Goal: Check status: Check status

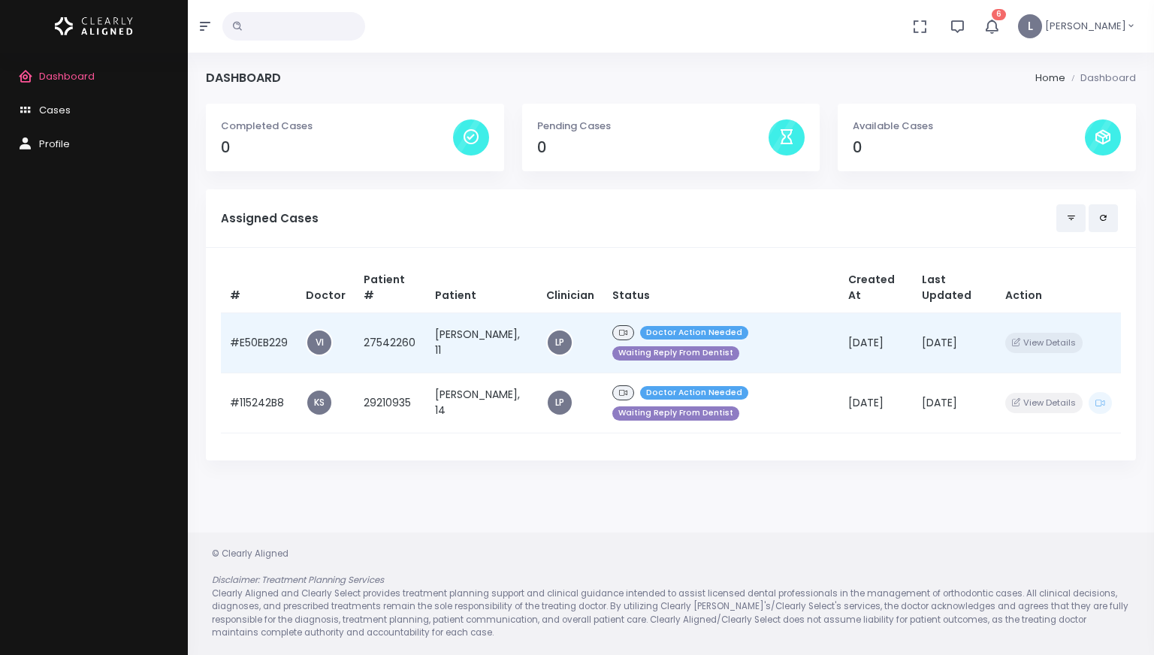
click at [454, 334] on td "[PERSON_NAME], 11" at bounding box center [481, 343] width 111 height 60
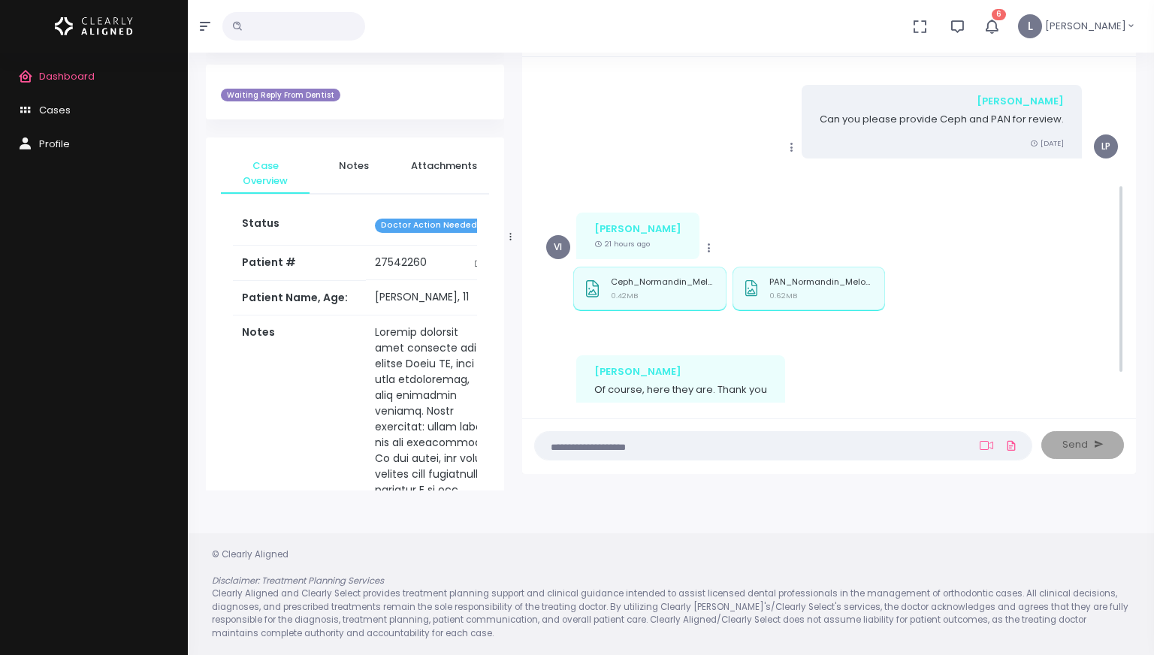
scroll to position [198, 0]
click at [669, 294] on div "Ceph_Normandin_Melodia.jpg 0.42MB" at bounding box center [663, 293] width 105 height 29
click at [810, 279] on p "PAN_Normandin_Melodia.JPG" at bounding box center [821, 284] width 105 height 10
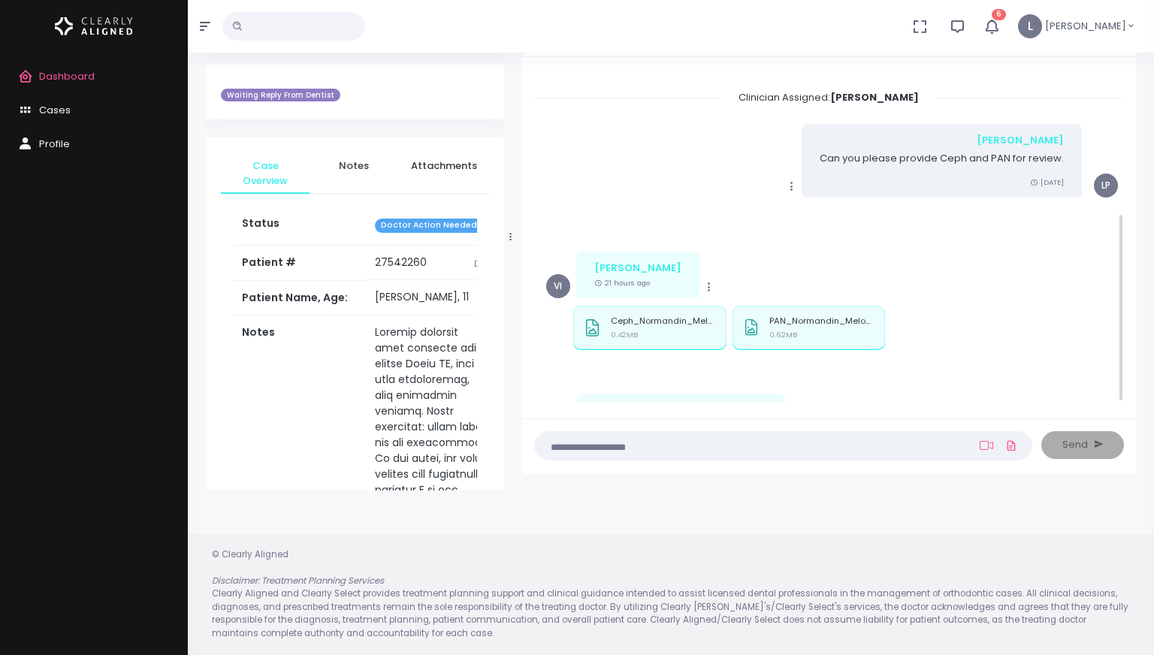
scroll to position [255, 0]
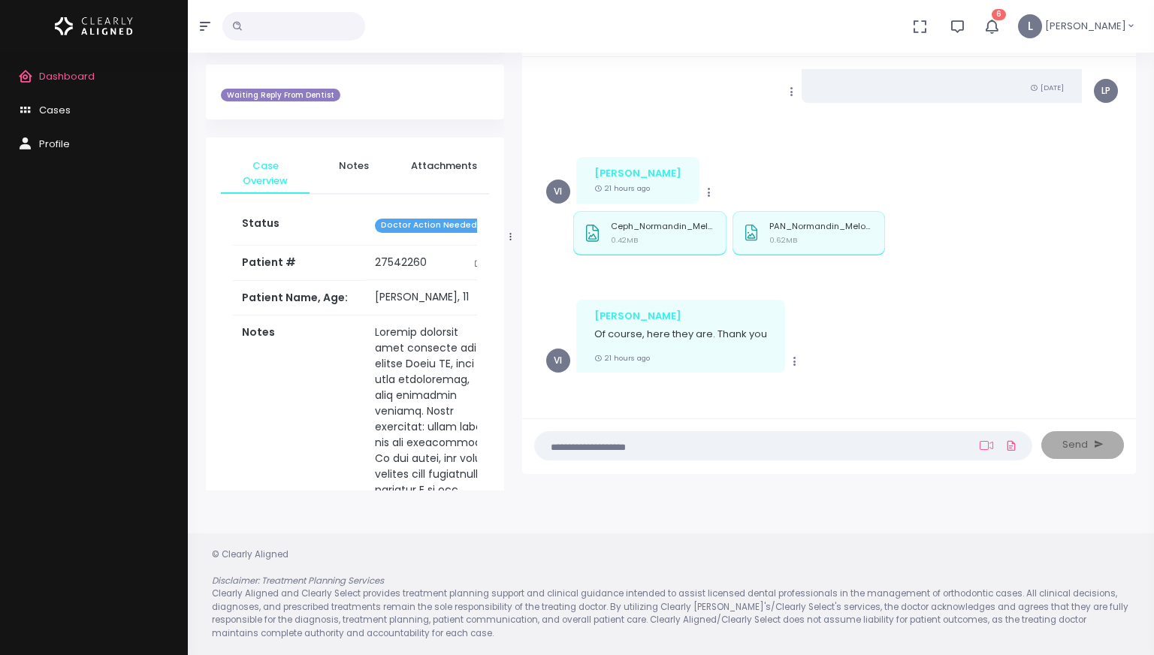
click at [1006, 15] on span "6" at bounding box center [999, 14] width 14 height 11
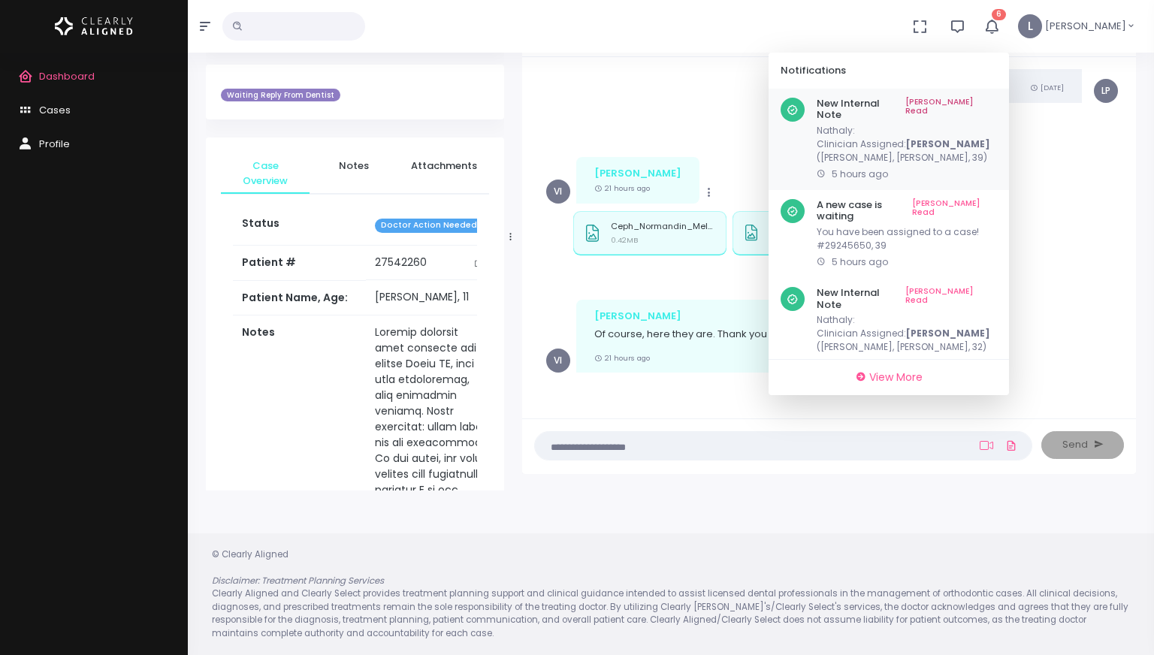
click at [991, 98] on link "[PERSON_NAME] Read" at bounding box center [951, 109] width 92 height 23
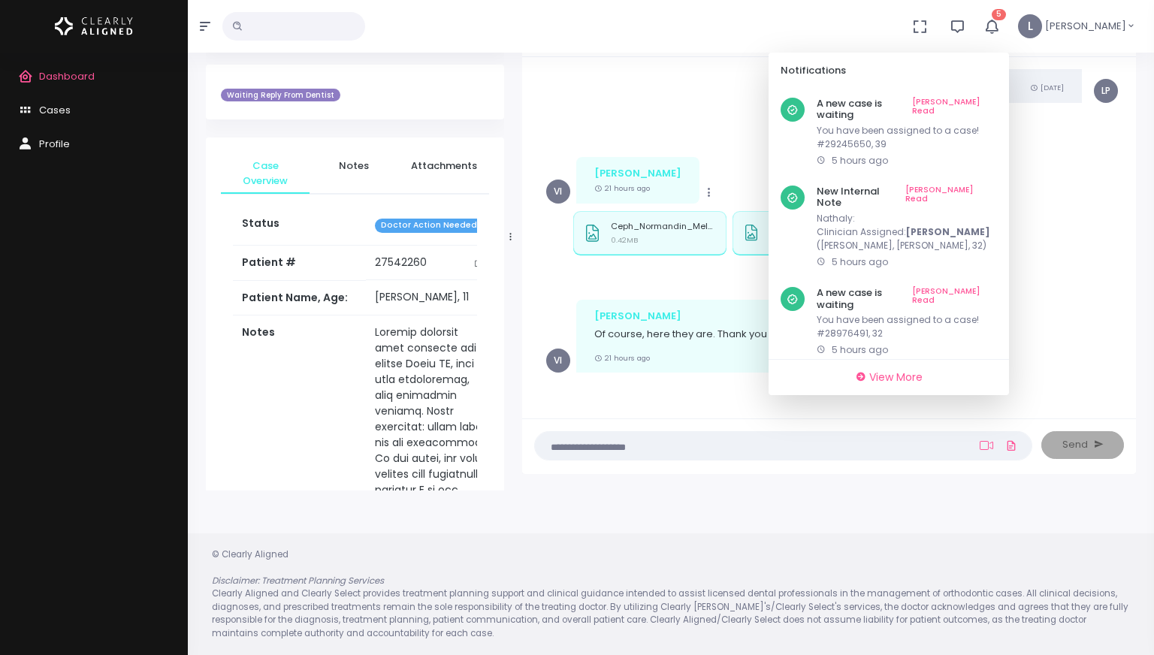
click at [991, 98] on link "[PERSON_NAME] Read" at bounding box center [954, 109] width 85 height 23
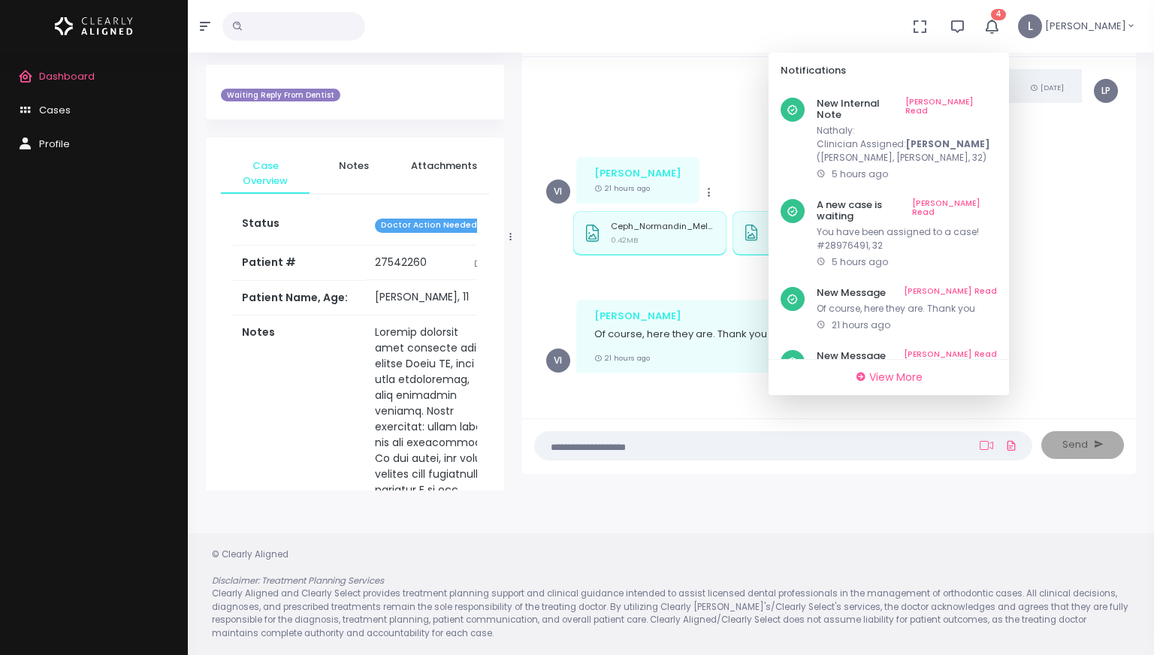
click at [991, 98] on link "[PERSON_NAME] Read" at bounding box center [951, 109] width 92 height 23
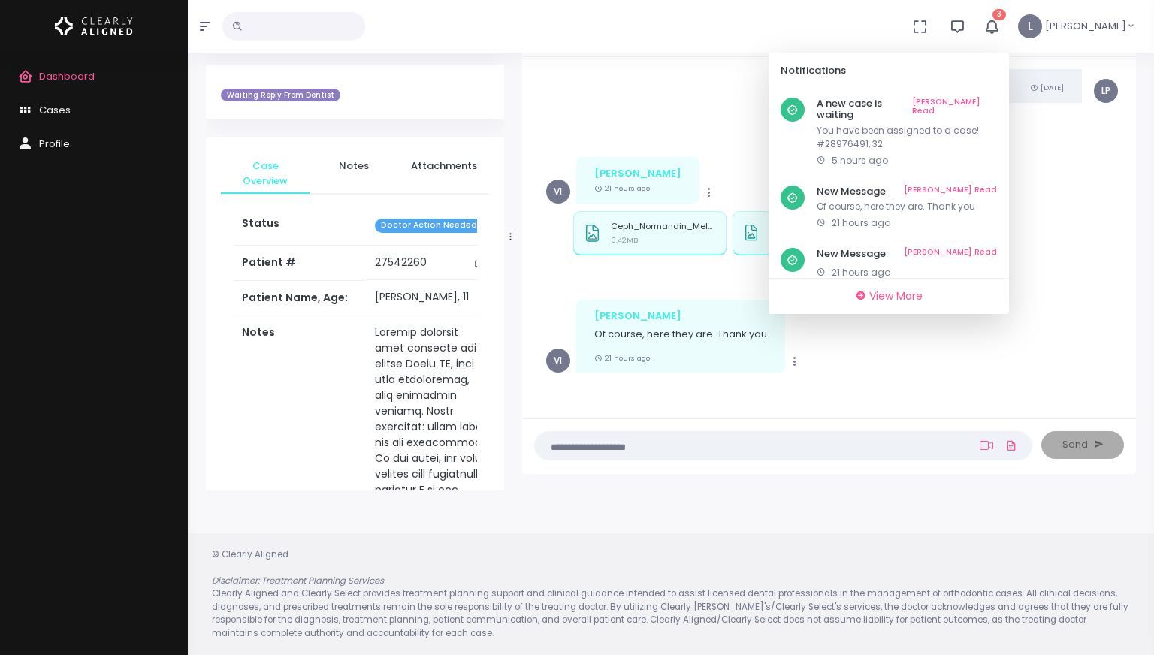
click at [991, 98] on link "[PERSON_NAME] Read" at bounding box center [954, 109] width 85 height 23
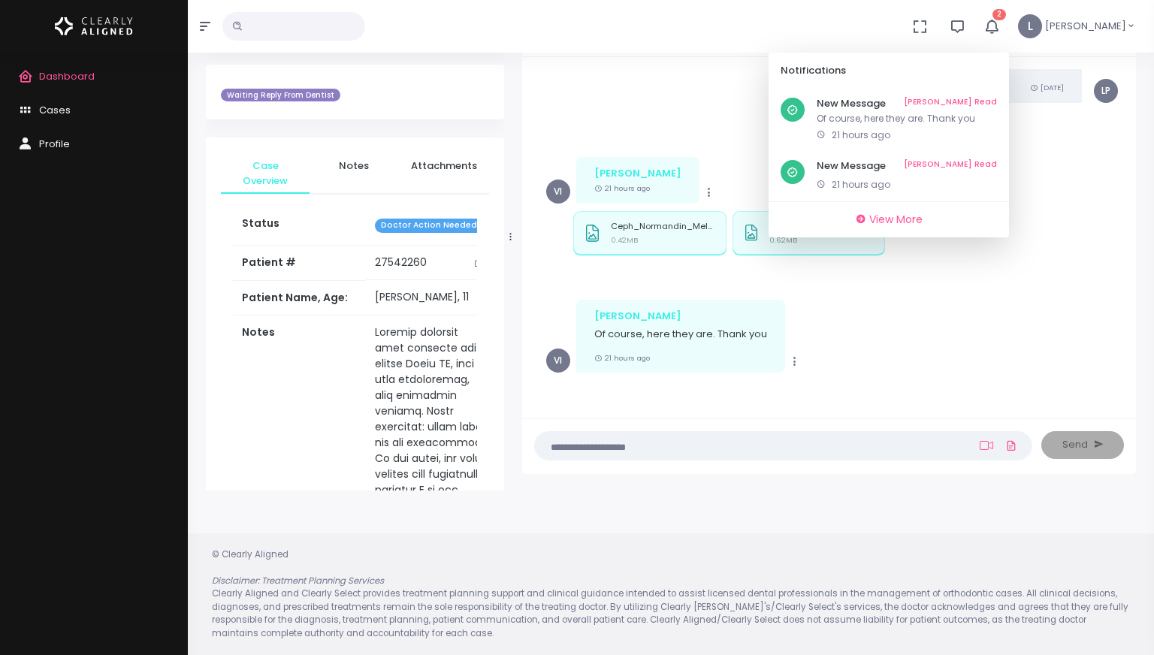
click at [991, 98] on link "[PERSON_NAME] Read" at bounding box center [950, 104] width 93 height 12
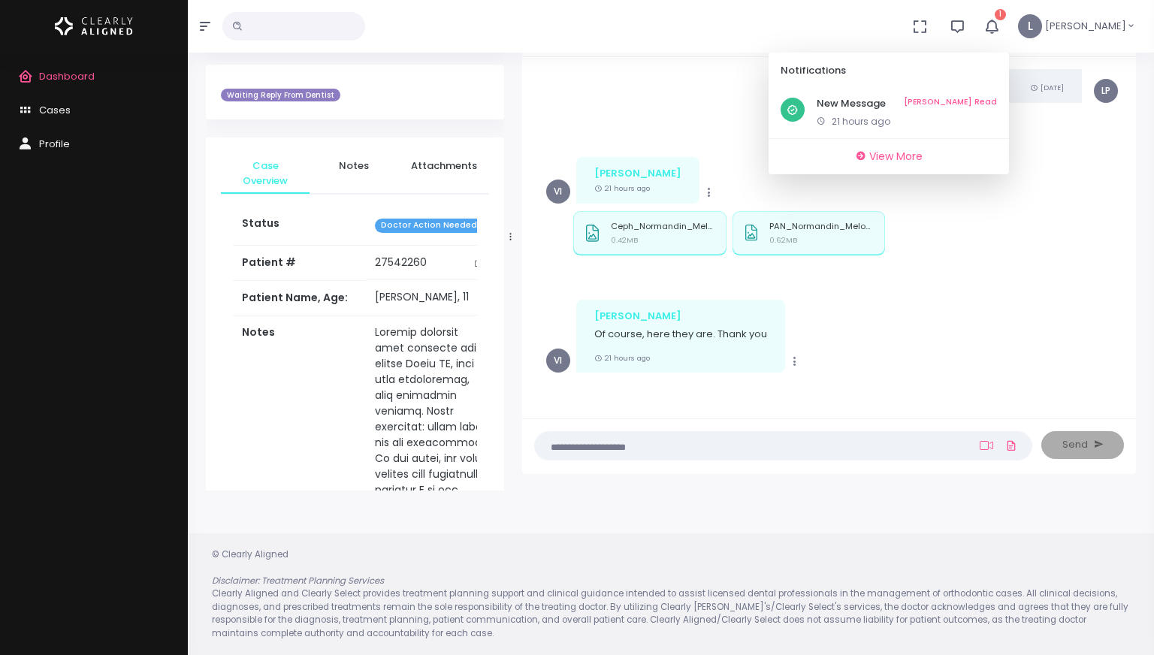
click at [991, 98] on link "[PERSON_NAME] Read" at bounding box center [950, 104] width 93 height 12
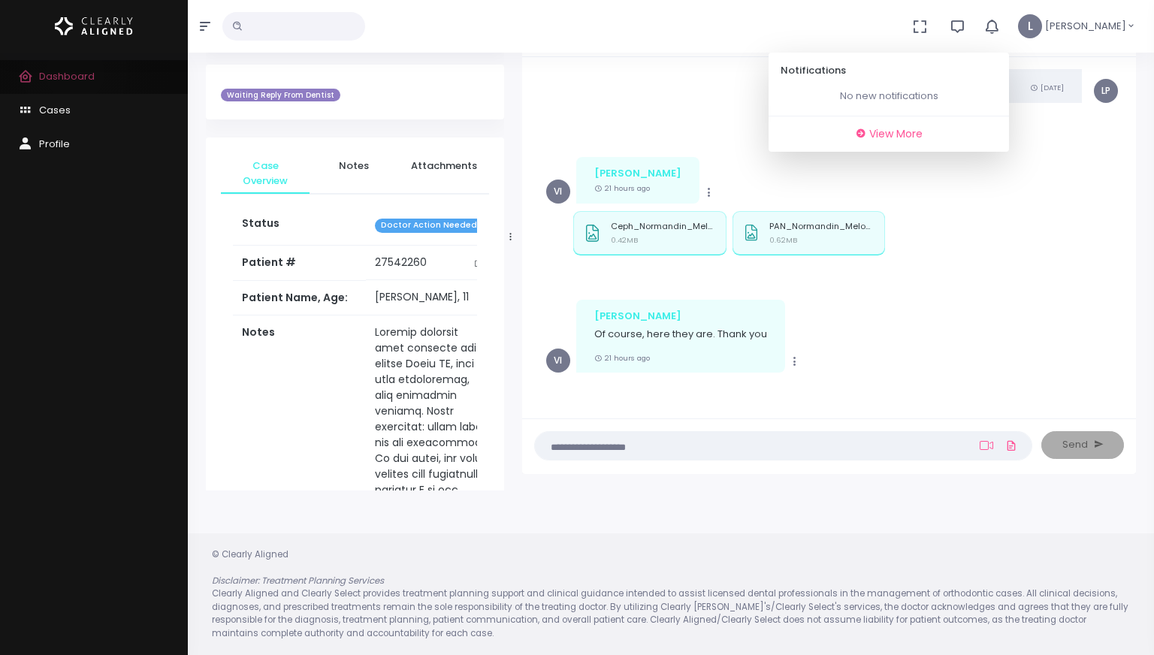
click at [75, 72] on span "Dashboard" at bounding box center [67, 76] width 56 height 14
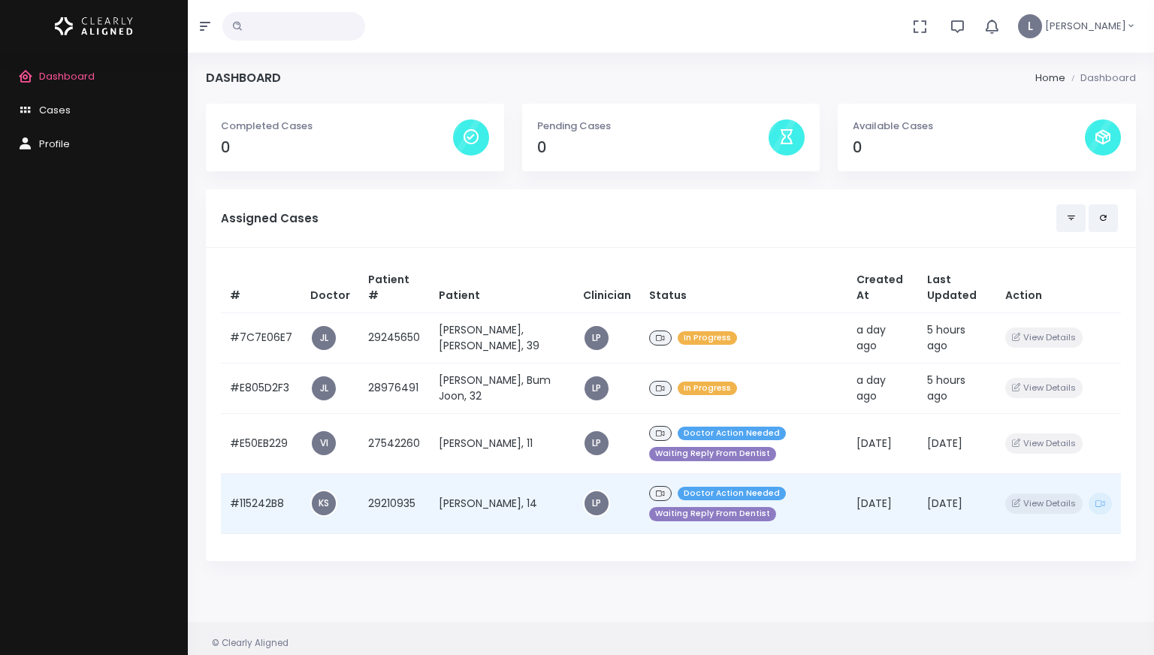
click at [690, 502] on div "Doctor Action Needed Waiting Reply From Dentist" at bounding box center [743, 503] width 189 height 41
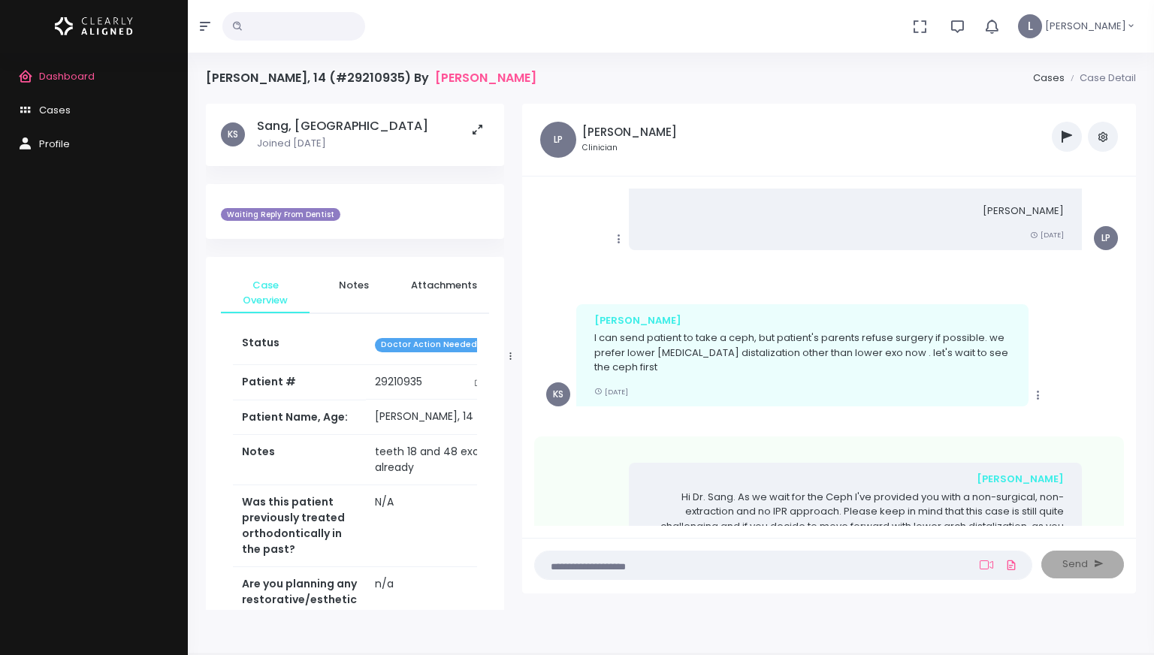
scroll to position [1705, 0]
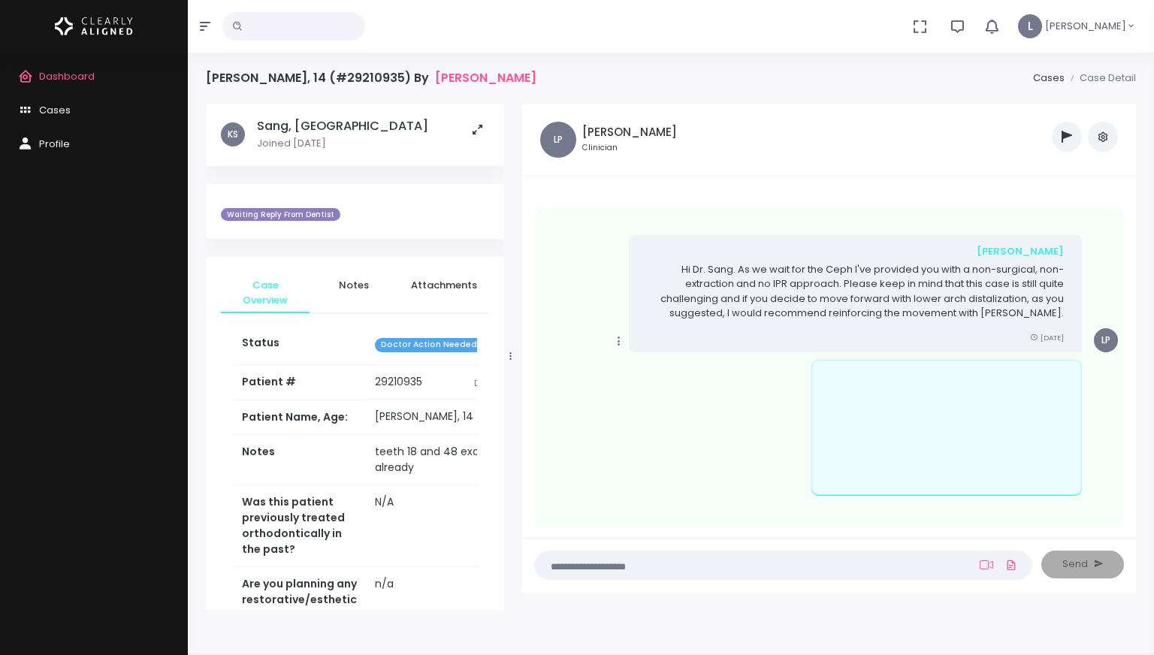
click at [95, 74] on link "Dashboard" at bounding box center [94, 77] width 188 height 34
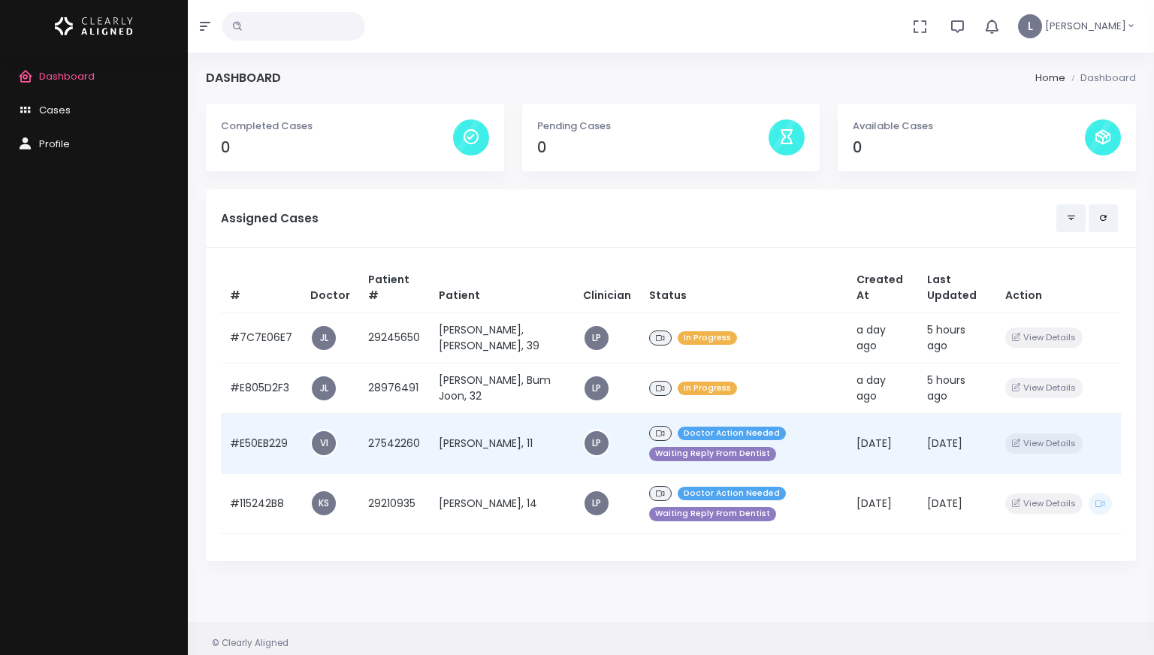
click at [678, 430] on span "Doctor Action Needed" at bounding box center [732, 434] width 108 height 14
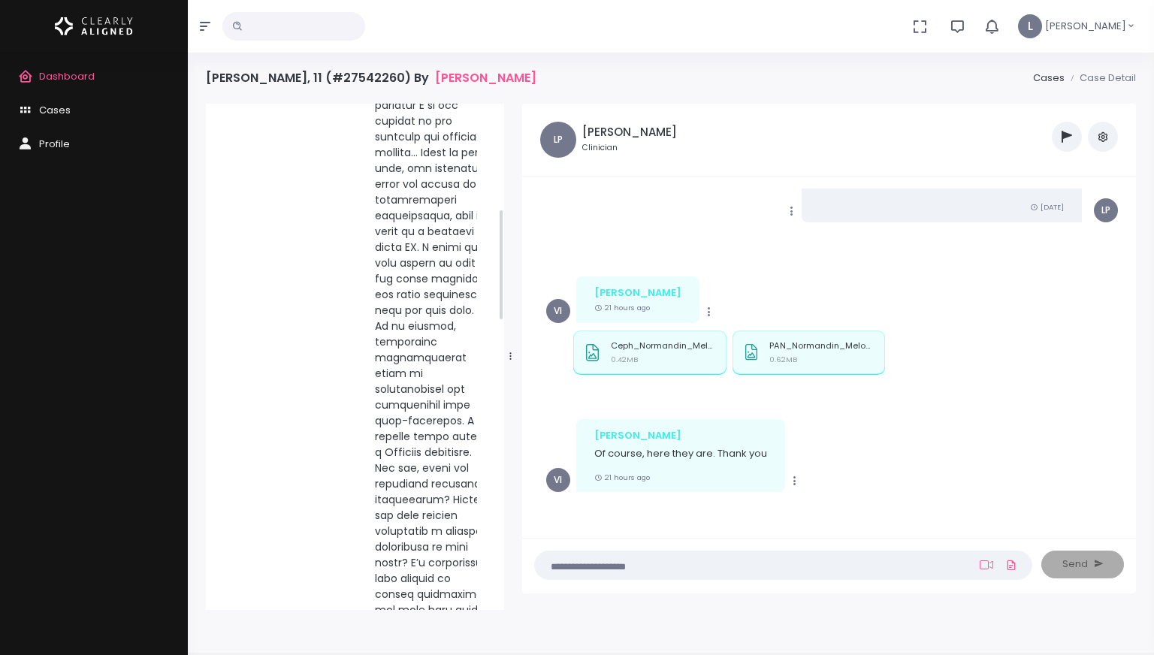
scroll to position [473, 0]
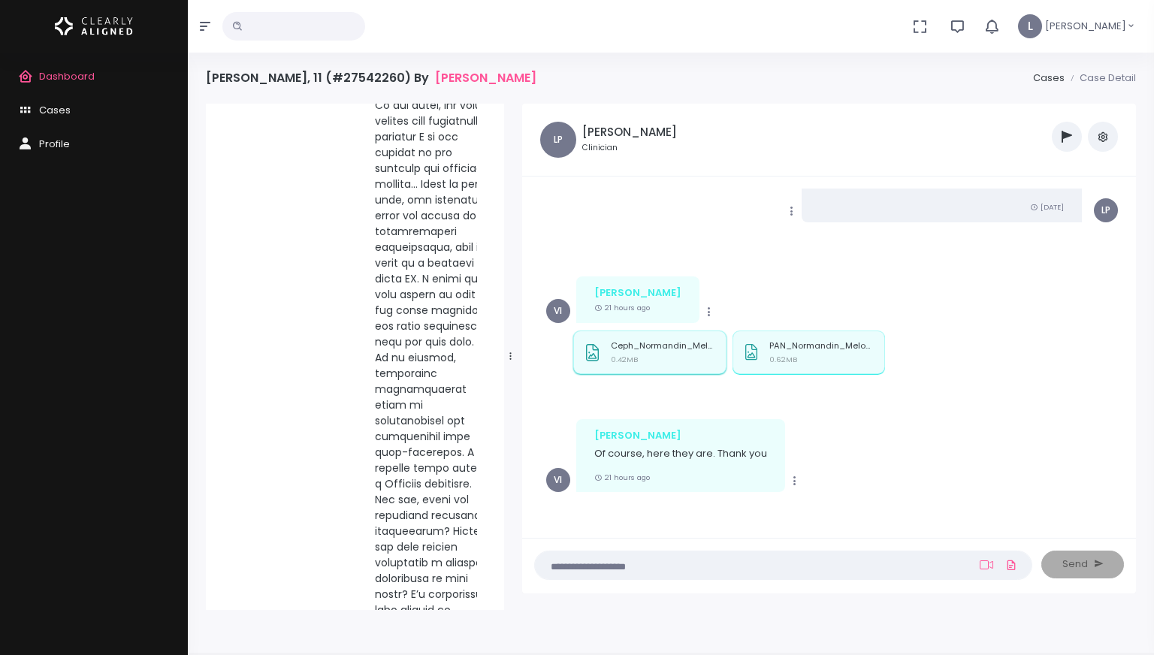
click at [657, 352] on div "Ceph_Normandin_Melodia.jpg 0.42MB" at bounding box center [663, 355] width 105 height 29
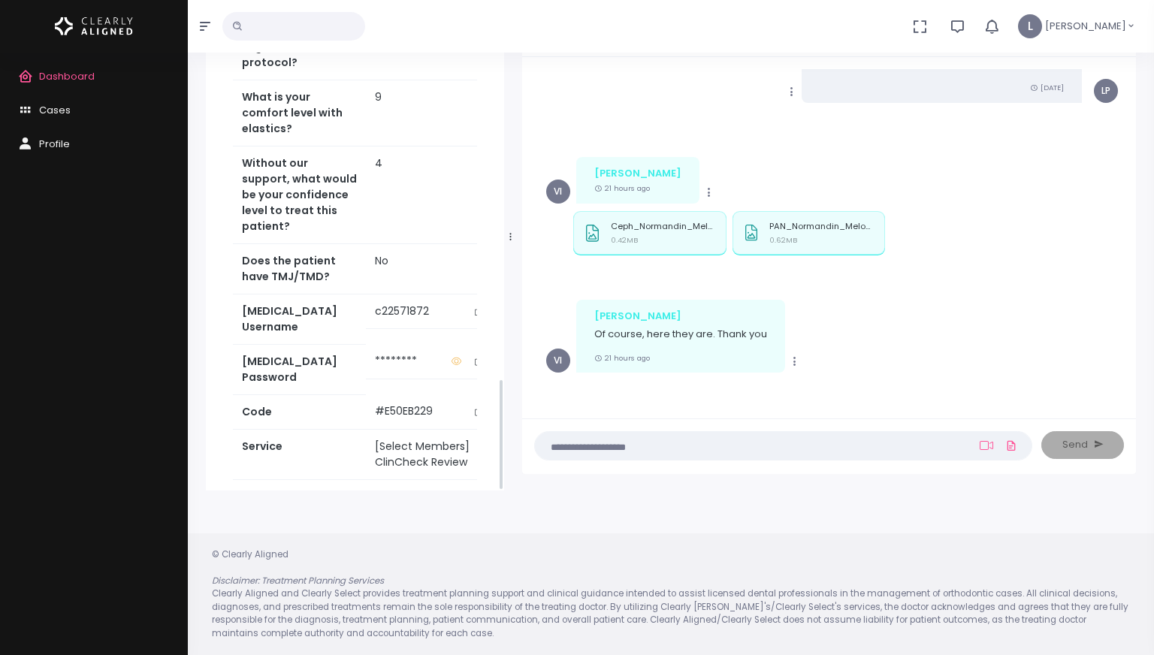
scroll to position [1778, 0]
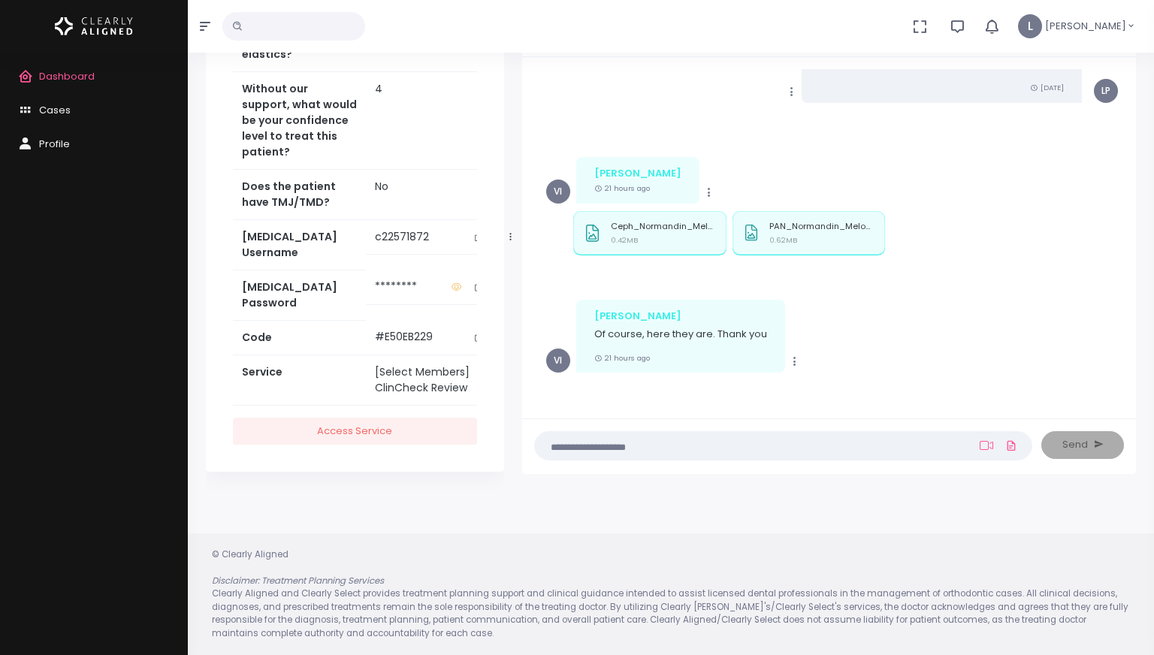
click at [475, 241] on icon "scrollable content" at bounding box center [479, 237] width 8 height 8
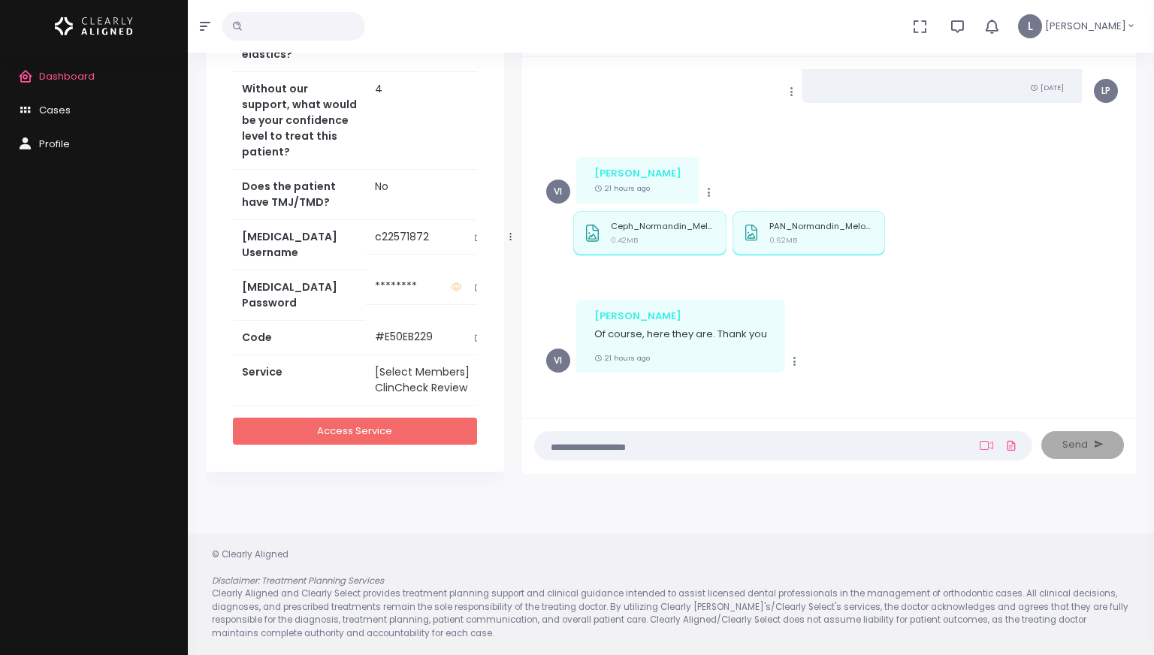
click at [358, 431] on link "Access Service" at bounding box center [355, 432] width 244 height 28
